Goal: Information Seeking & Learning: Learn about a topic

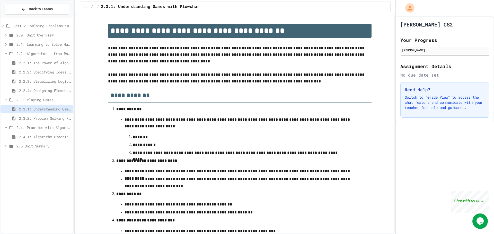
click at [37, 121] on span "2.3.2: Problem Solving Reflection" at bounding box center [45, 118] width 52 height 5
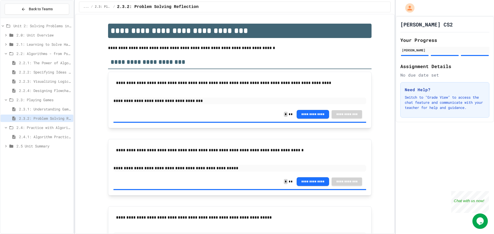
click at [33, 136] on span "2.4.1: Algorithm Practice Exercises" at bounding box center [45, 136] width 52 height 5
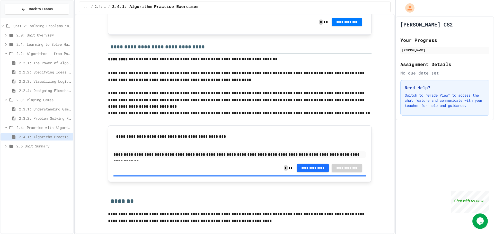
scroll to position [645, 0]
click at [35, 144] on span "2.5 Unit Summary" at bounding box center [43, 146] width 55 height 5
click at [40, 157] on span "2.5.1 Unit Summary" at bounding box center [45, 155] width 52 height 5
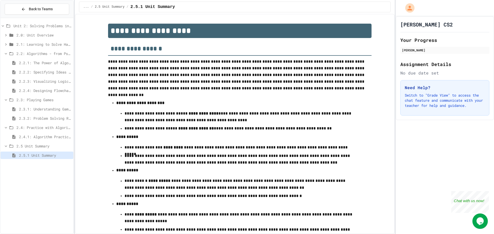
click at [17, 146] on span "2.5 Unit Summary" at bounding box center [43, 146] width 55 height 5
click at [43, 135] on span "2.4.1: Algorithm Practice Exercises" at bounding box center [45, 136] width 52 height 5
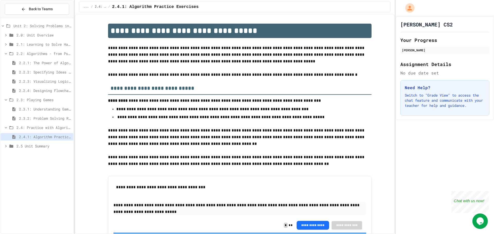
click at [47, 43] on span "2.1: Learning to Solve Hard Problems" at bounding box center [43, 44] width 55 height 5
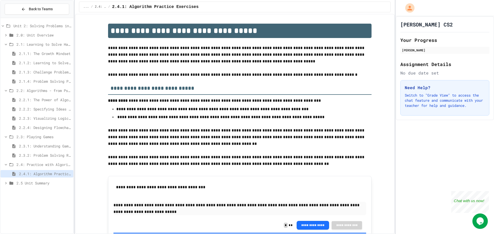
click at [36, 185] on span "2.5 Unit Summary" at bounding box center [43, 183] width 55 height 5
click at [33, 183] on span "2.5 Unit Summary" at bounding box center [43, 183] width 55 height 5
drag, startPoint x: 31, startPoint y: 186, endPoint x: 28, endPoint y: 188, distance: 3.3
click at [30, 186] on div "2.5 Unit Summary" at bounding box center [37, 183] width 73 height 7
click at [30, 191] on span "2.5.1 Unit Summary" at bounding box center [45, 192] width 52 height 5
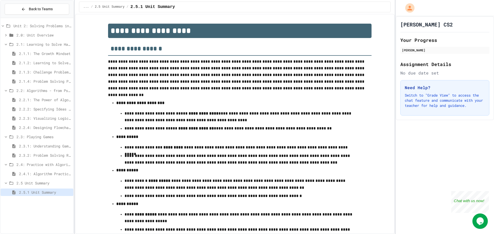
click at [35, 180] on div "2.5 Unit Summary" at bounding box center [37, 183] width 73 height 7
click at [33, 171] on div "2.4.1: Algorithm Practice Exercises" at bounding box center [37, 173] width 73 height 7
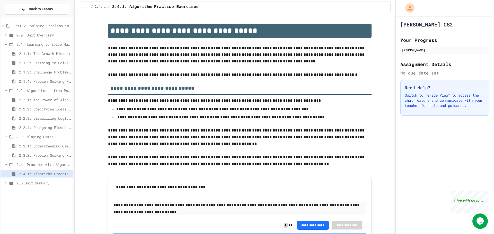
click at [34, 183] on span "2.5 Unit Summary" at bounding box center [43, 183] width 55 height 5
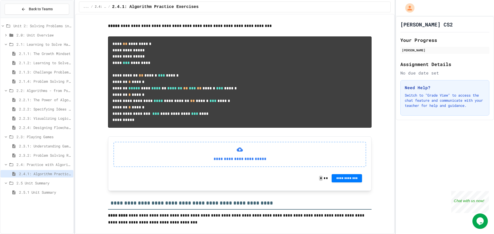
click at [32, 196] on div "2.5.1 Unit Summary" at bounding box center [37, 193] width 73 height 9
click at [34, 194] on span "2.5.1 Unit Summary" at bounding box center [45, 192] width 52 height 5
